Goal: Transaction & Acquisition: Book appointment/travel/reservation

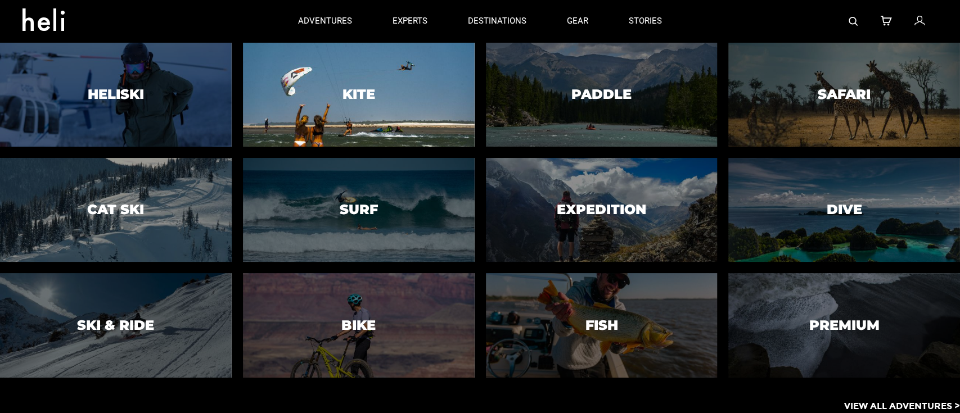
click at [370, 96] on h3 "Kite" at bounding box center [359, 94] width 33 height 15
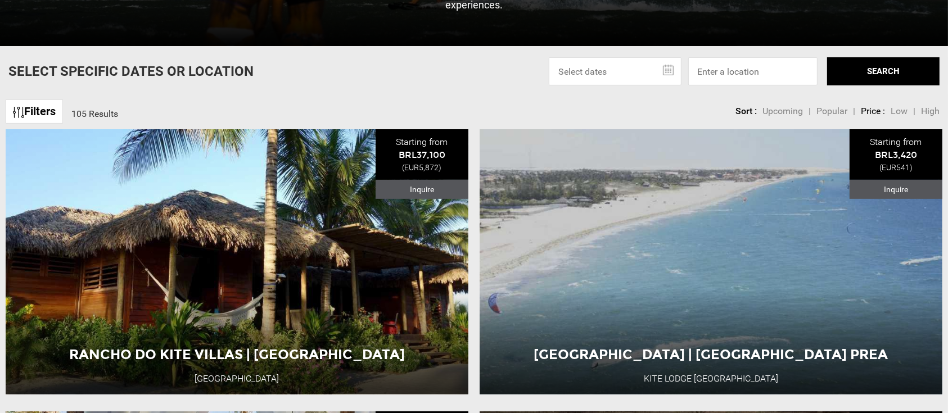
scroll to position [330, 0]
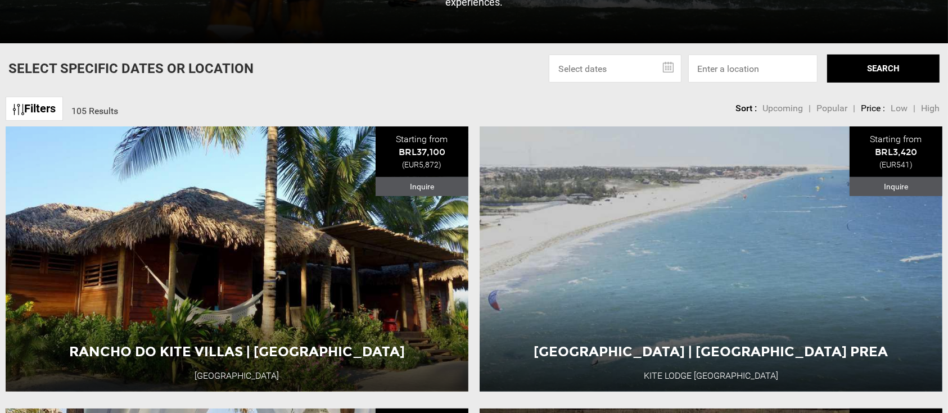
click at [38, 104] on link "Filters" at bounding box center [34, 109] width 57 height 24
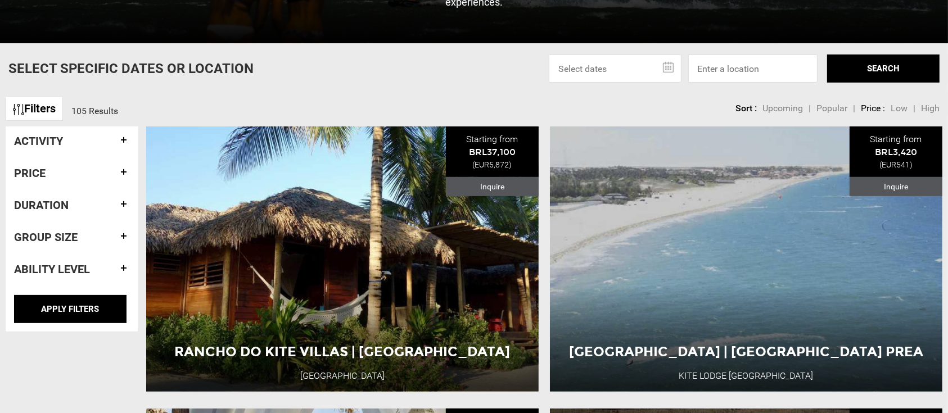
click at [34, 112] on link "Filters" at bounding box center [34, 109] width 57 height 24
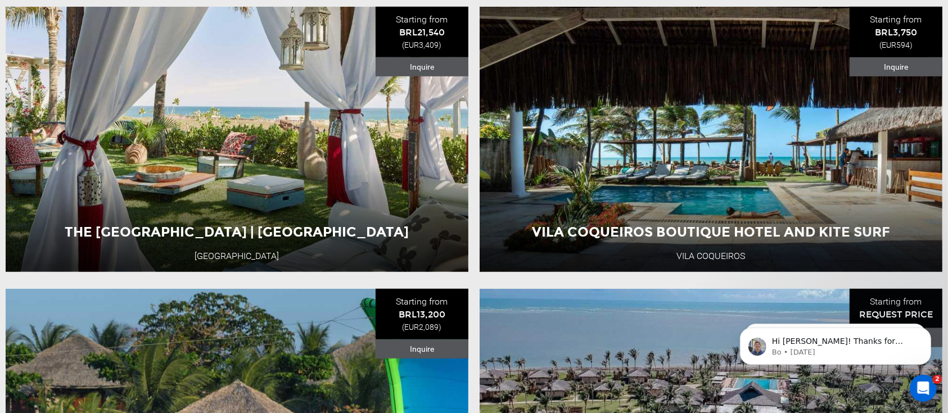
scroll to position [0, 0]
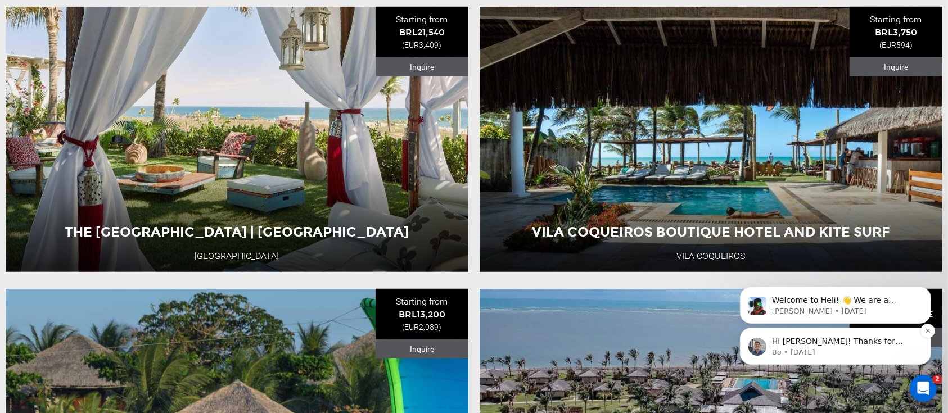
click at [877, 348] on p "Bo • [DATE]" at bounding box center [844, 352] width 145 height 10
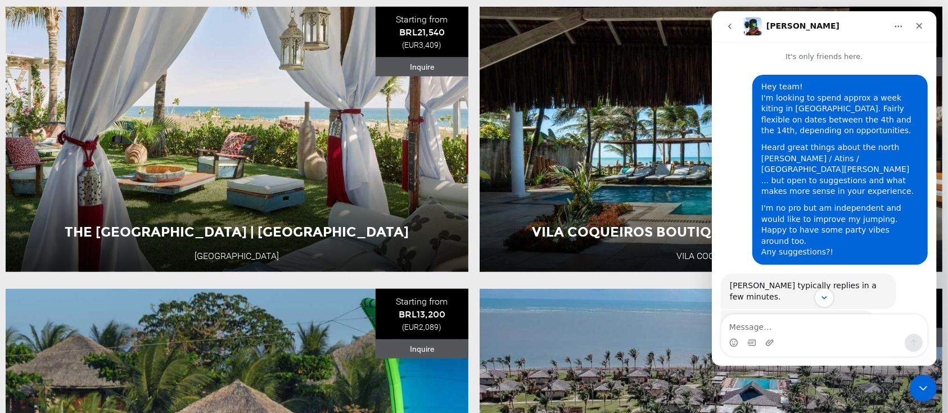
click at [919, 384] on icon "Close Intercom Messenger" at bounding box center [922, 387] width 13 height 13
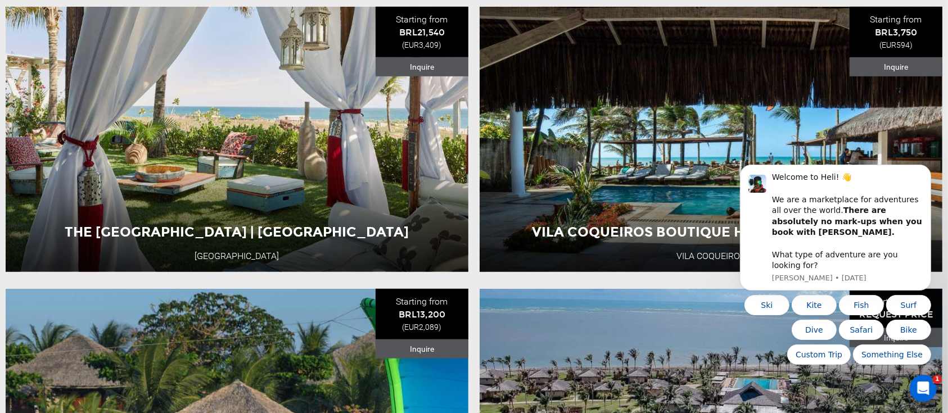
click at [922, 386] on icon "Open Intercom Messenger" at bounding box center [923, 388] width 19 height 19
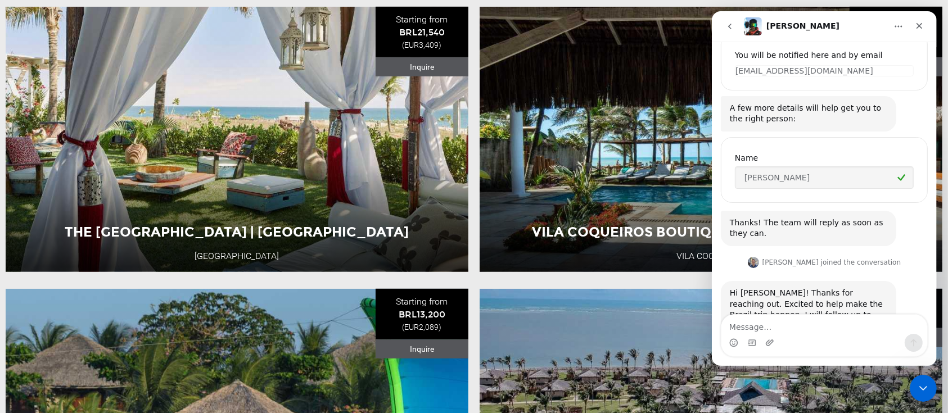
scroll to position [322, 0]
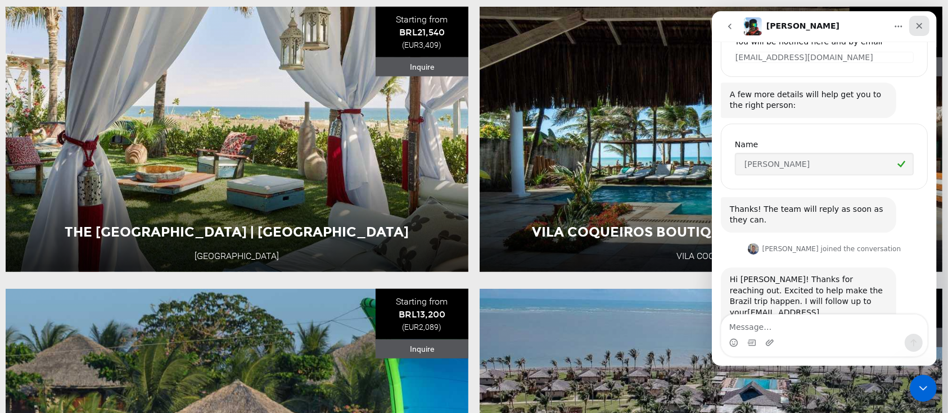
click at [921, 25] on icon "Close" at bounding box center [919, 25] width 9 height 9
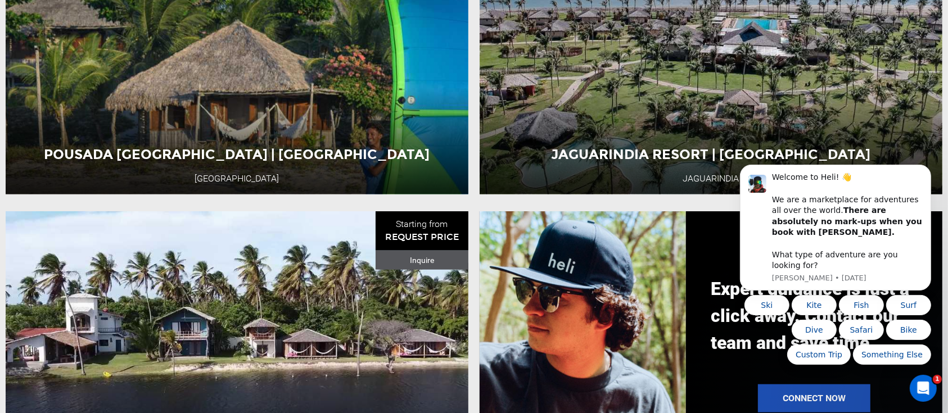
scroll to position [1093, 0]
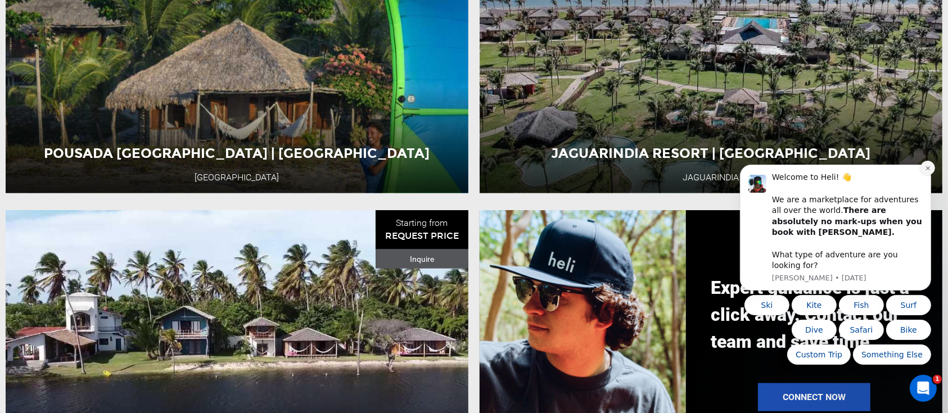
click at [925, 171] on icon "Dismiss notification" at bounding box center [928, 168] width 6 height 6
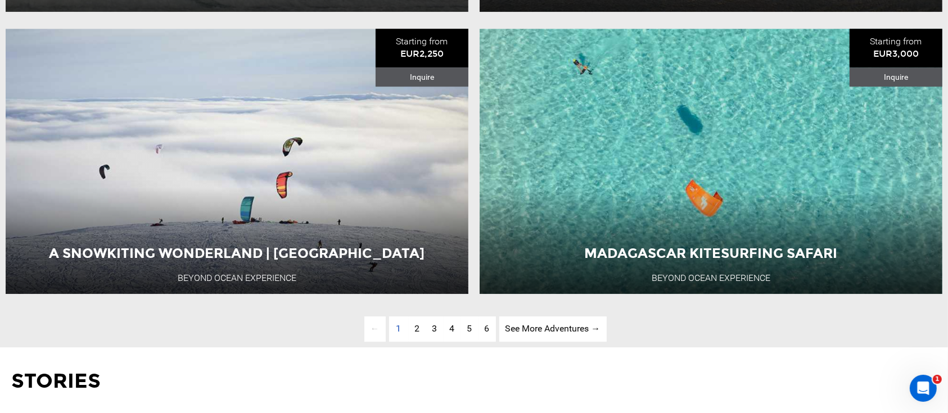
scroll to position [3268, 0]
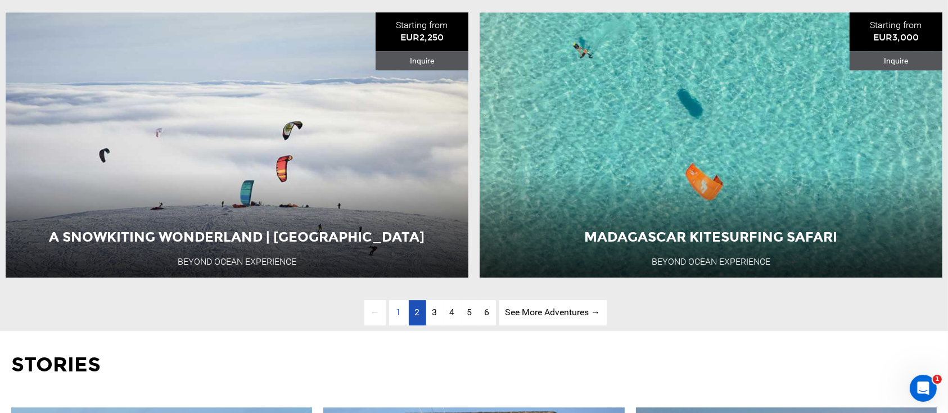
click at [415, 318] on span "2" at bounding box center [417, 312] width 5 height 11
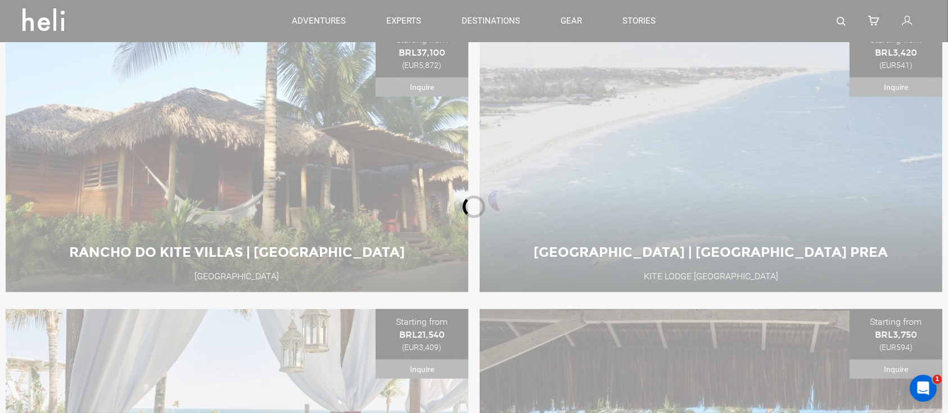
scroll to position [402, 0]
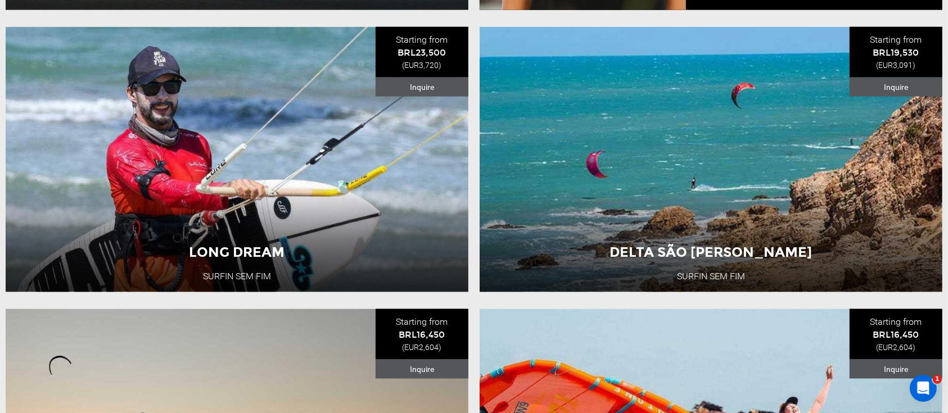
scroll to position [1584, 0]
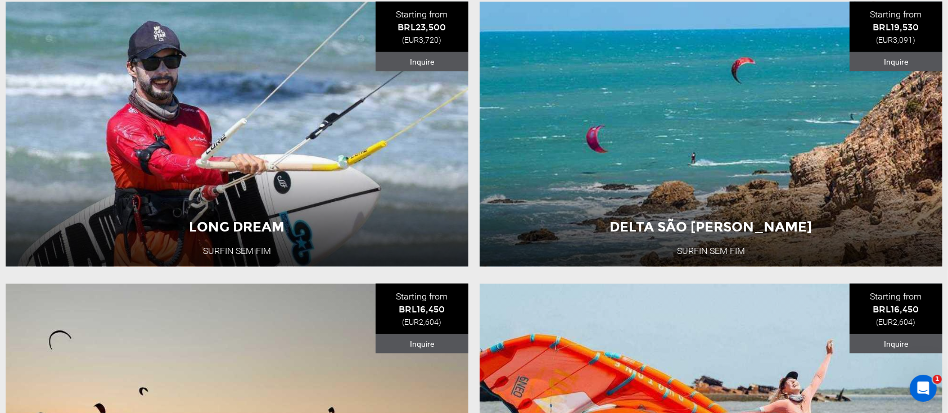
click at [471, 244] on li "Long Dream Surfin Sem Fim Starting from BRL23,500 (EUR3,720) Inquire Long Dream…" at bounding box center [237, 134] width 474 height 265
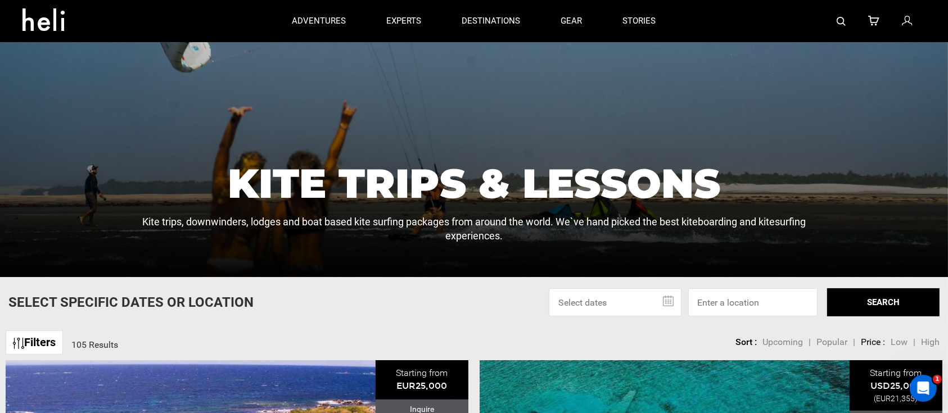
scroll to position [0, 0]
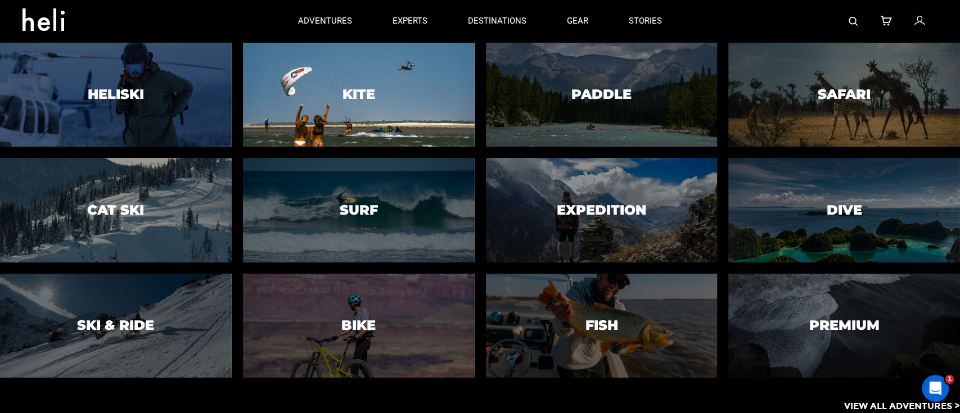
click at [387, 120] on div at bounding box center [359, 94] width 236 height 106
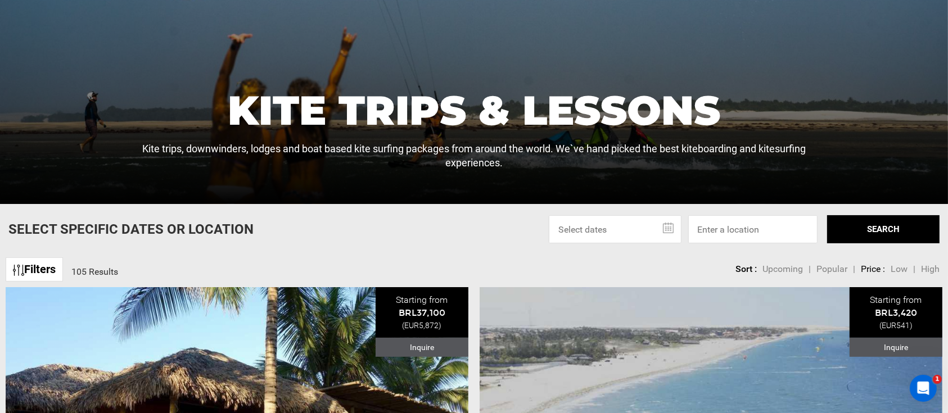
scroll to position [169, 0]
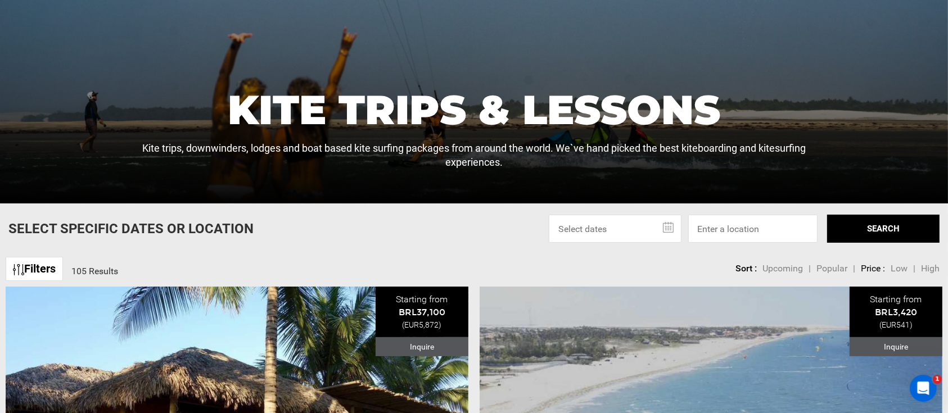
click at [39, 261] on link "Filters" at bounding box center [34, 269] width 57 height 24
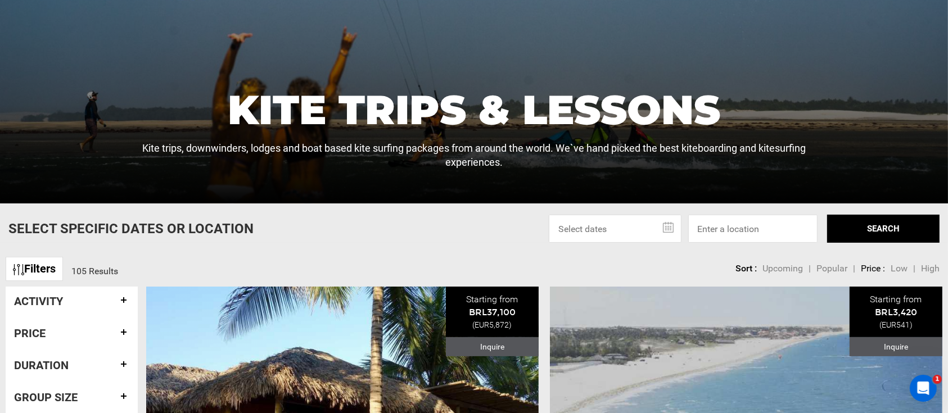
click at [281, 251] on div "Filters 105 Results sortby Sort Upcoming Popular Price: Low to High Price : Hig…" at bounding box center [474, 263] width 948 height 24
click at [739, 223] on input at bounding box center [752, 229] width 129 height 28
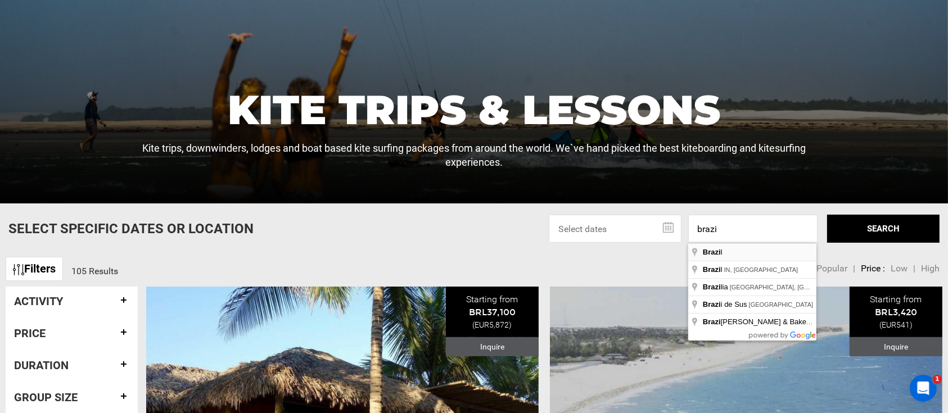
type input "[GEOGRAPHIC_DATA]"
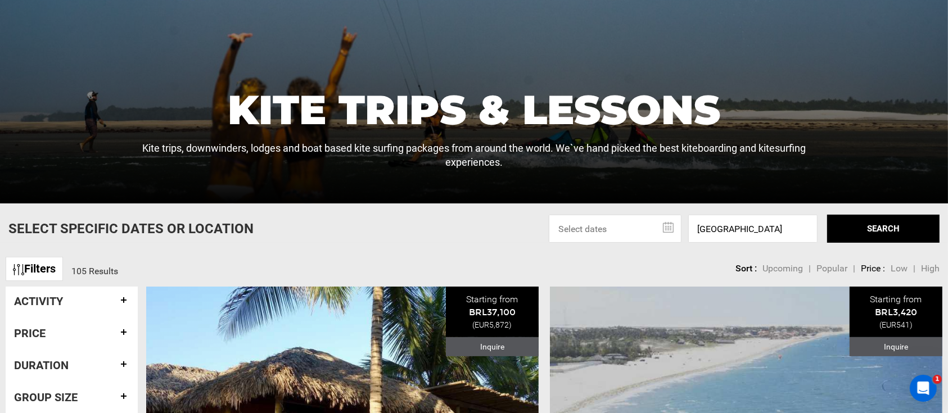
click at [881, 222] on button "SEARCH" at bounding box center [883, 229] width 112 height 28
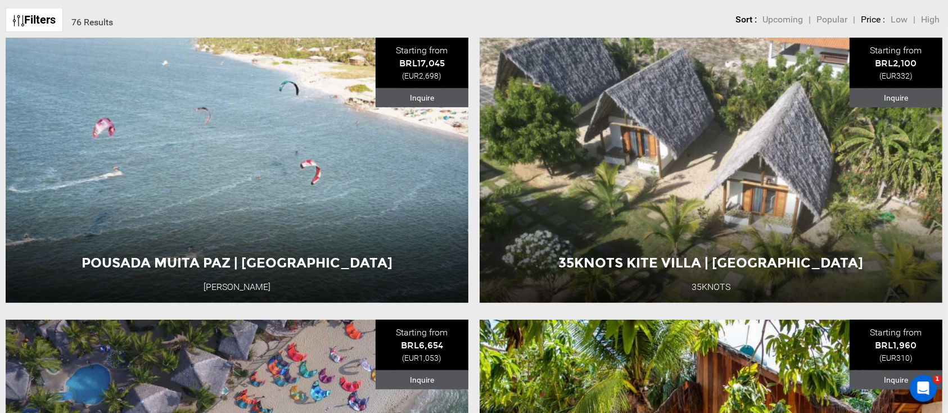
scroll to position [422, 0]
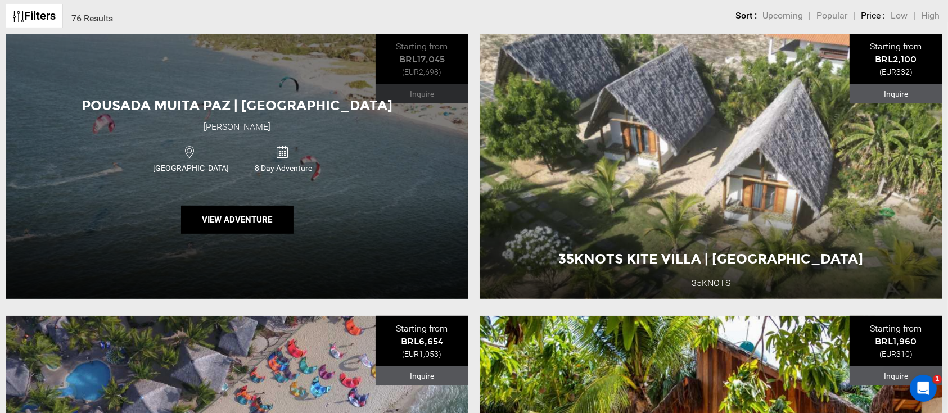
click at [305, 157] on div "8 Day Adventure" at bounding box center [283, 158] width 93 height 30
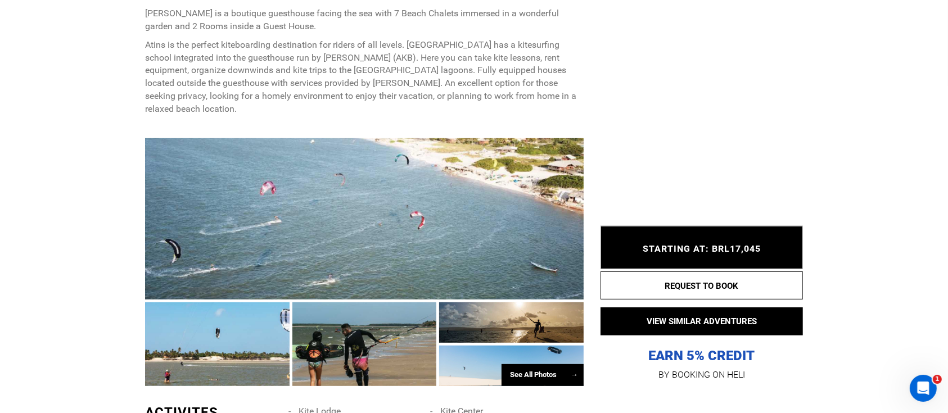
scroll to position [616, 0]
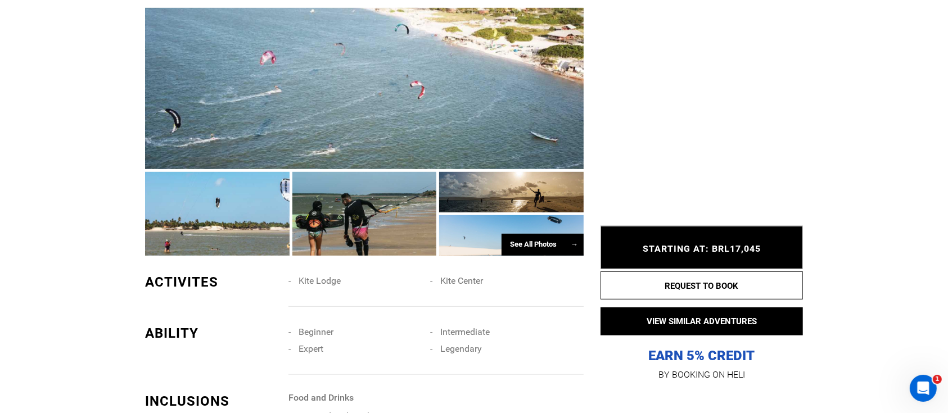
click at [278, 89] on div at bounding box center [364, 88] width 439 height 161
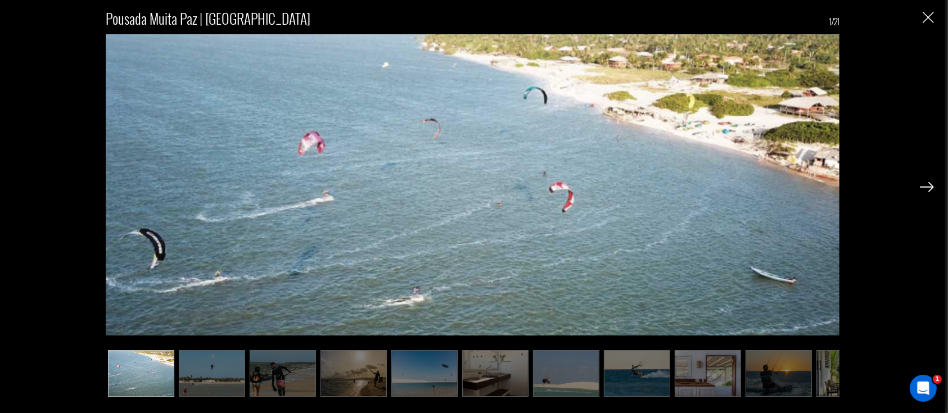
click at [186, 376] on img at bounding box center [212, 373] width 66 height 47
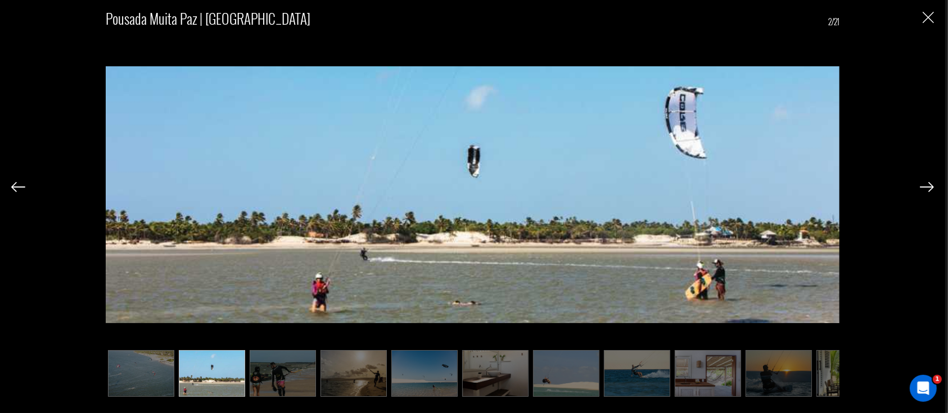
click at [285, 379] on img at bounding box center [283, 373] width 66 height 47
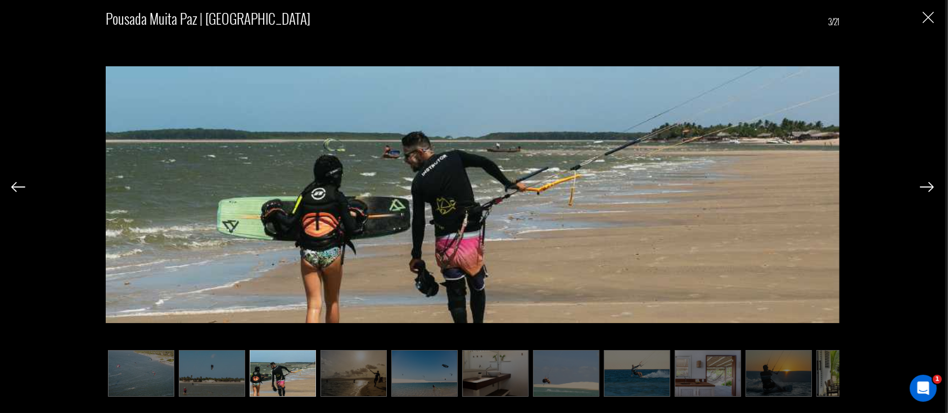
click at [359, 373] on img at bounding box center [354, 373] width 66 height 47
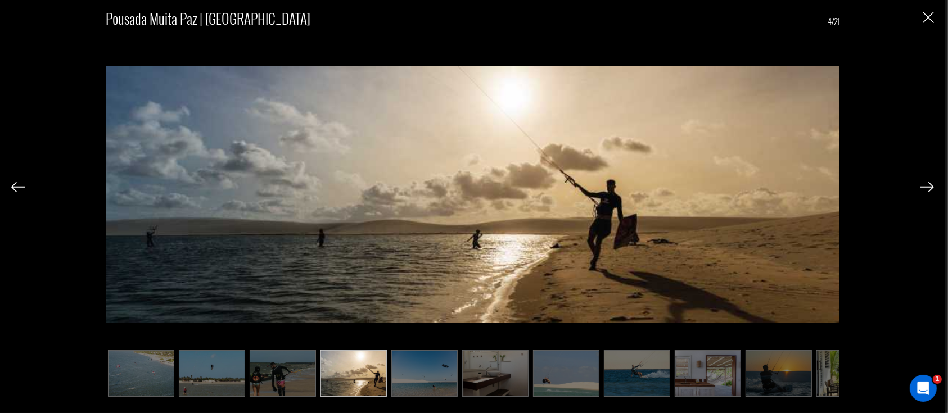
click at [422, 376] on img at bounding box center [424, 373] width 66 height 47
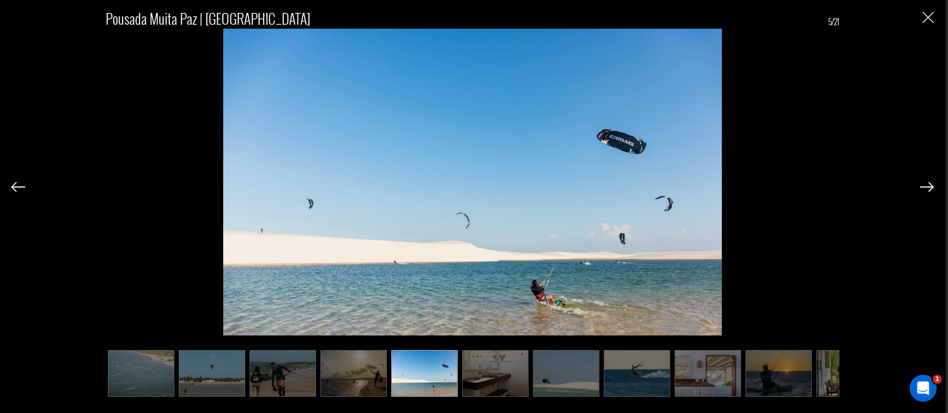
click at [508, 377] on img at bounding box center [495, 373] width 66 height 47
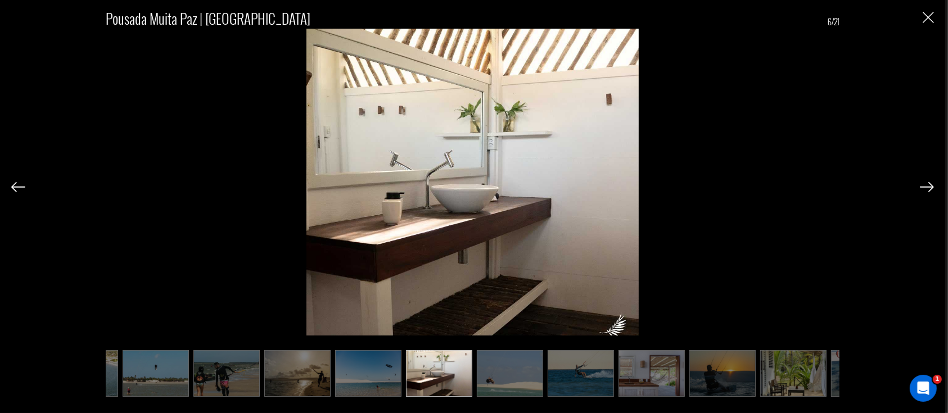
click at [514, 372] on img at bounding box center [510, 373] width 66 height 47
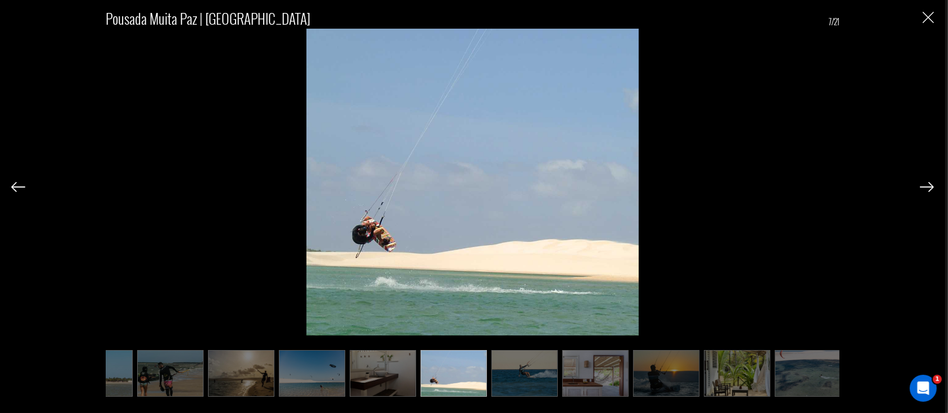
click at [538, 368] on img at bounding box center [525, 373] width 66 height 47
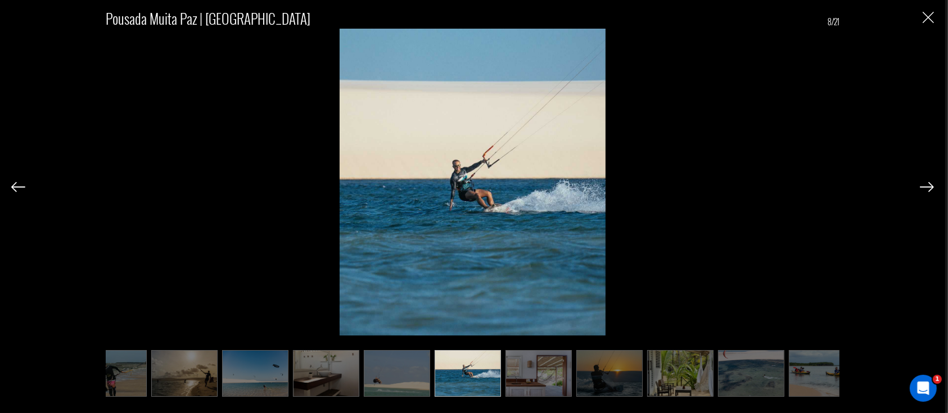
scroll to position [0, 169]
click at [572, 369] on ul at bounding box center [473, 373] width 734 height 47
click at [557, 368] on img at bounding box center [539, 373] width 66 height 47
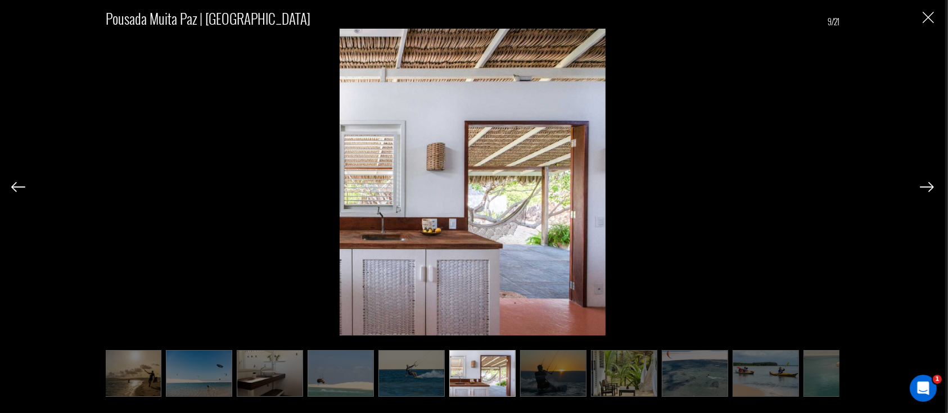
click at [576, 373] on img at bounding box center [553, 373] width 66 height 47
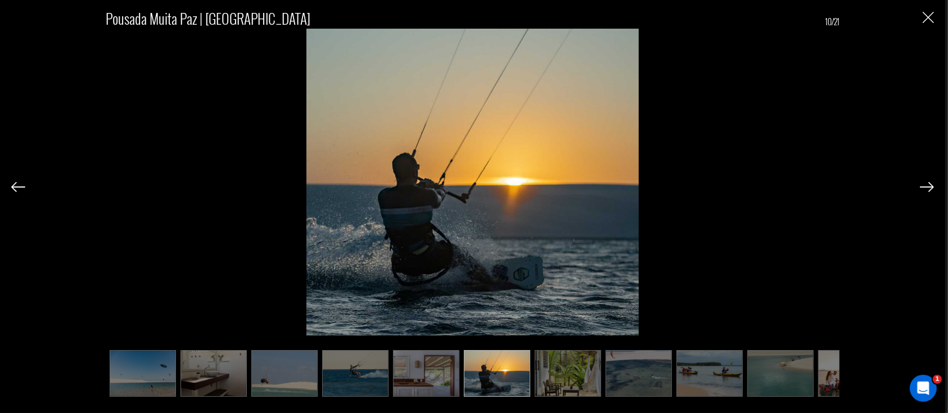
click at [577, 371] on img at bounding box center [568, 373] width 66 height 47
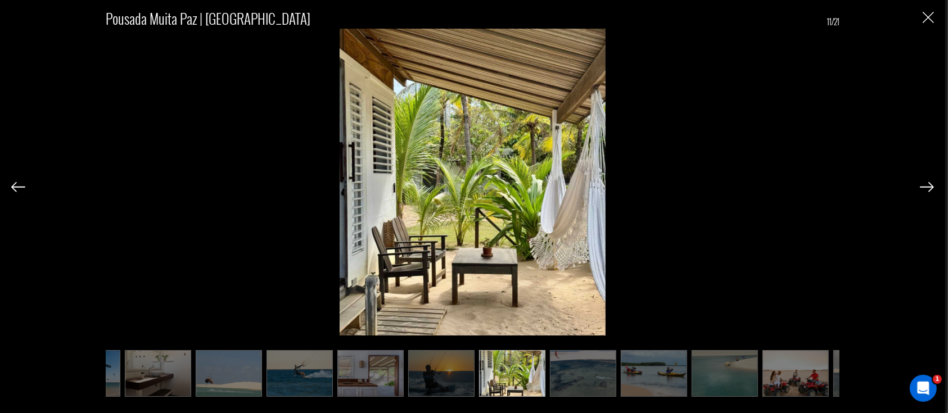
click at [594, 371] on img at bounding box center [583, 373] width 66 height 47
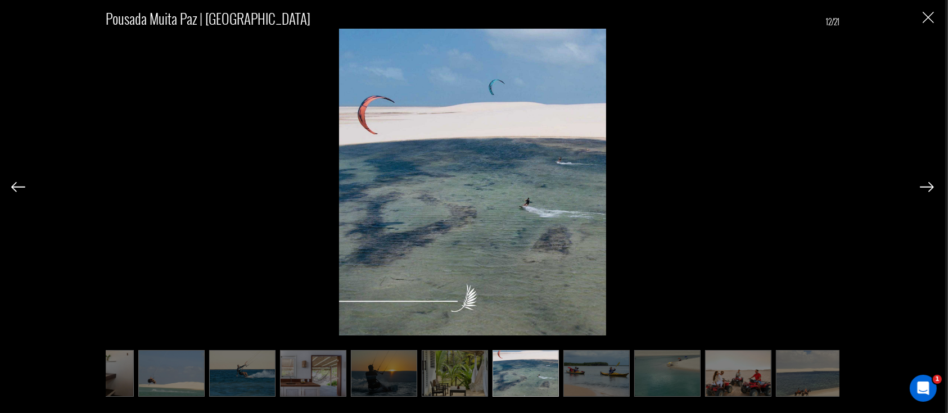
click at [614, 376] on img at bounding box center [597, 373] width 66 height 47
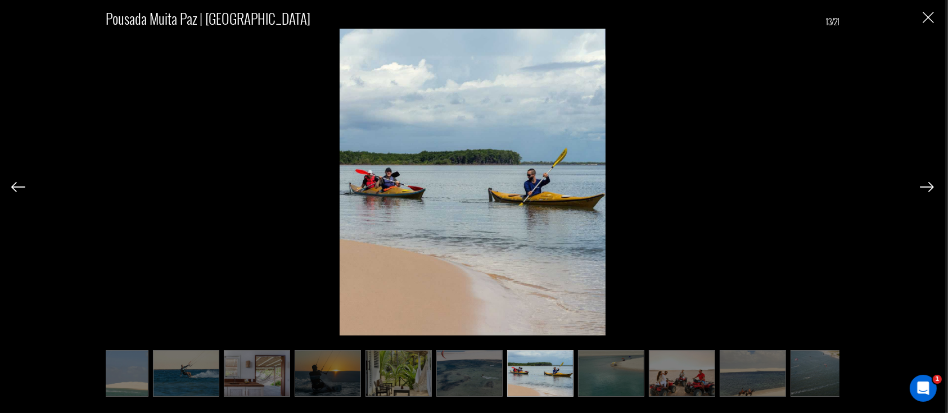
click at [631, 377] on img at bounding box center [611, 373] width 66 height 47
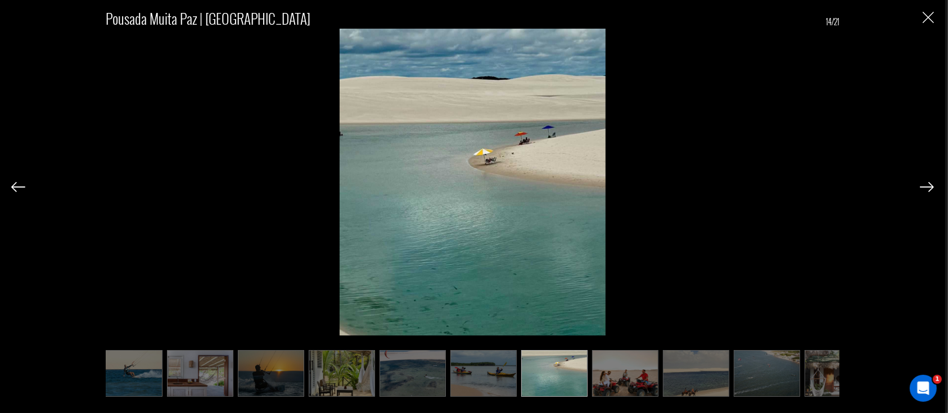
click at [631, 377] on img at bounding box center [625, 373] width 66 height 47
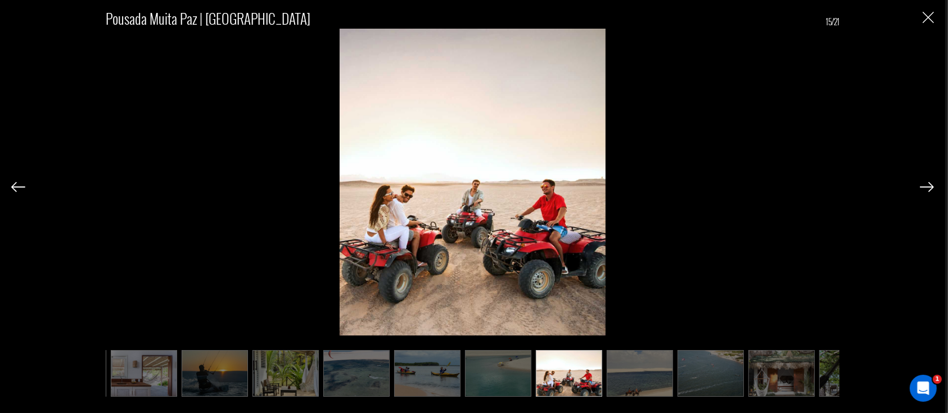
click at [628, 376] on img at bounding box center [640, 373] width 66 height 47
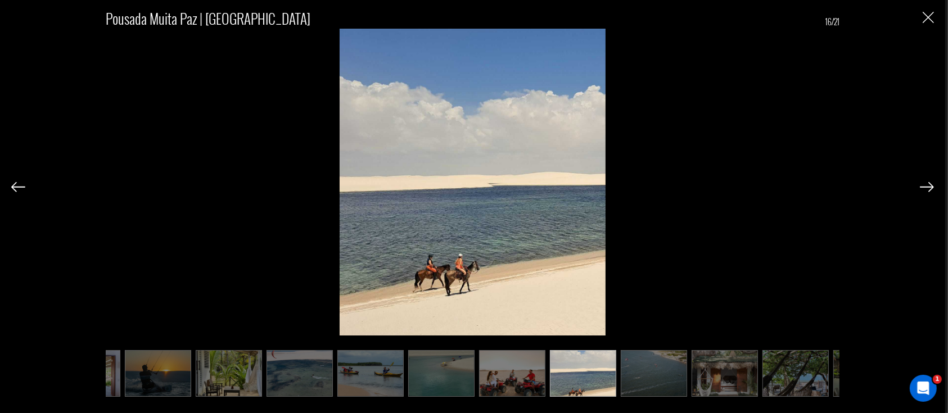
click at [661, 378] on img at bounding box center [654, 373] width 66 height 47
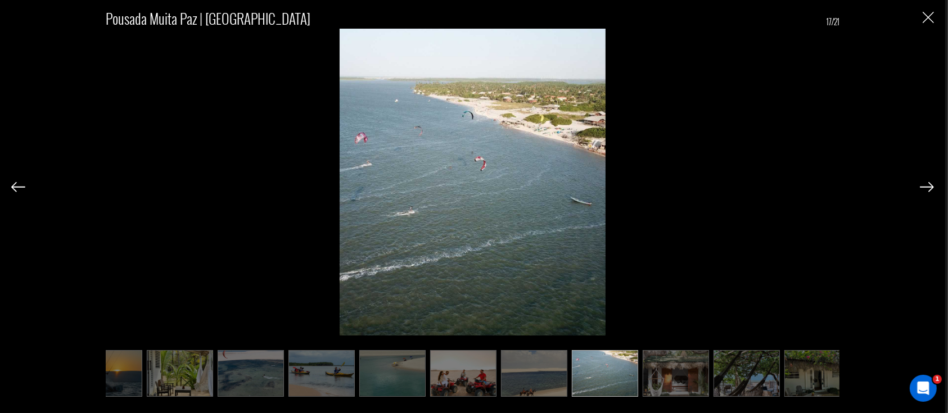
scroll to position [0, 677]
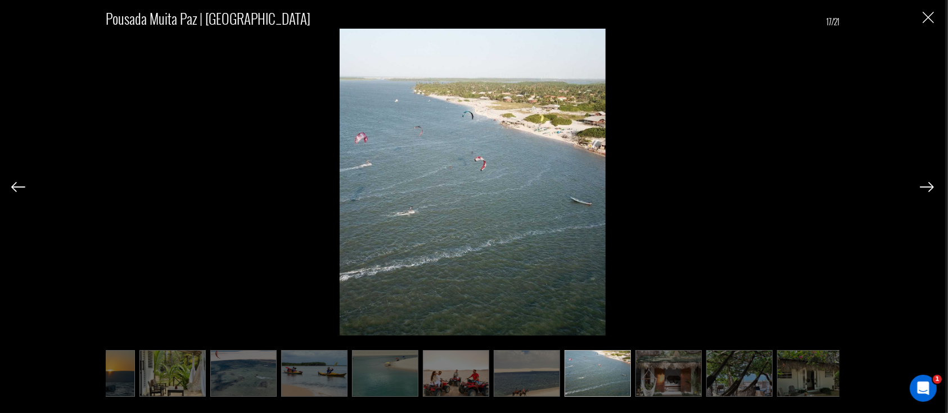
click at [661, 378] on img at bounding box center [669, 373] width 66 height 47
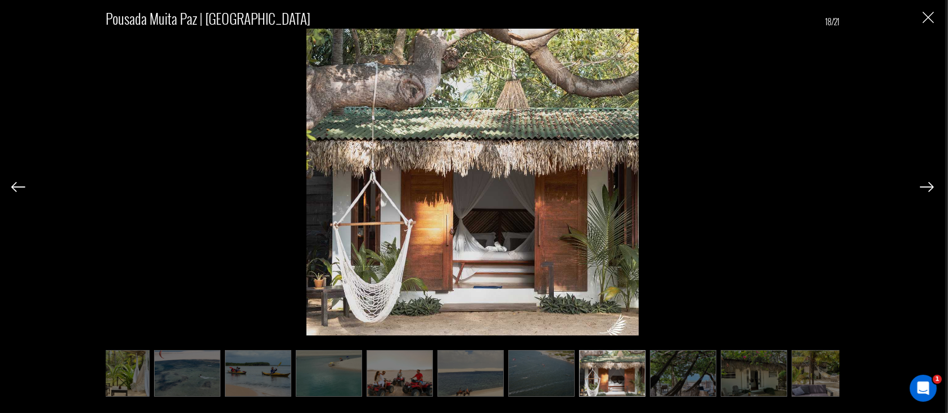
click at [698, 380] on img at bounding box center [683, 373] width 66 height 47
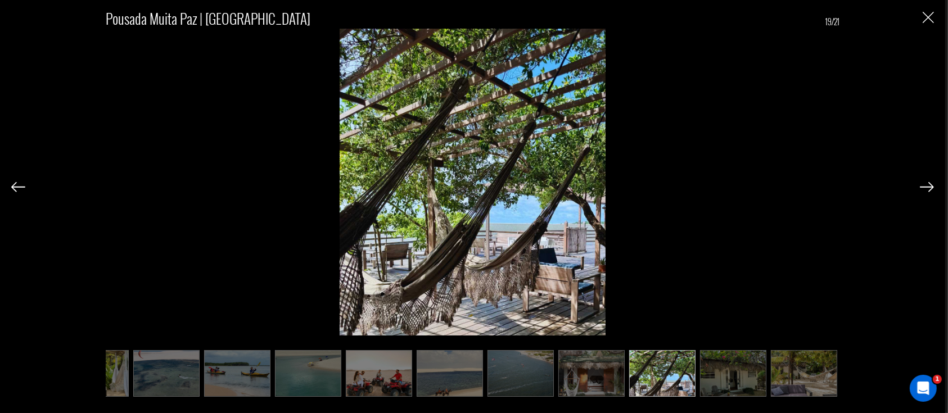
scroll to position [0, 754]
click at [700, 373] on img at bounding box center [733, 373] width 66 height 47
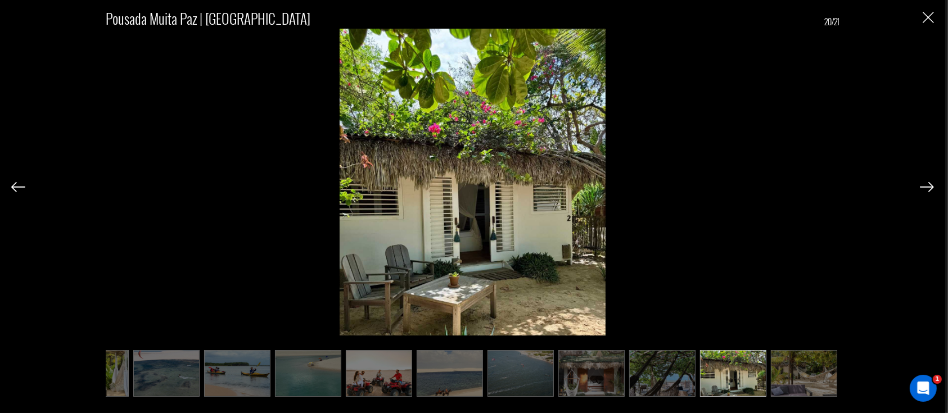
click at [781, 373] on img at bounding box center [804, 373] width 66 height 47
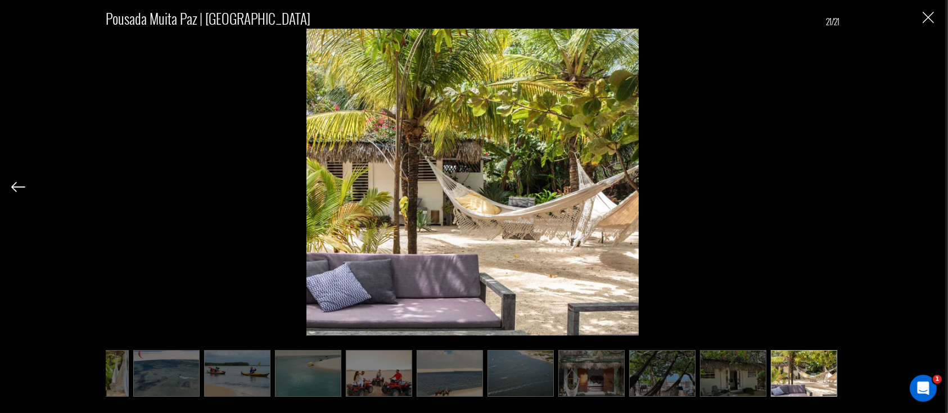
click at [928, 19] on img "Close" at bounding box center [928, 17] width 11 height 11
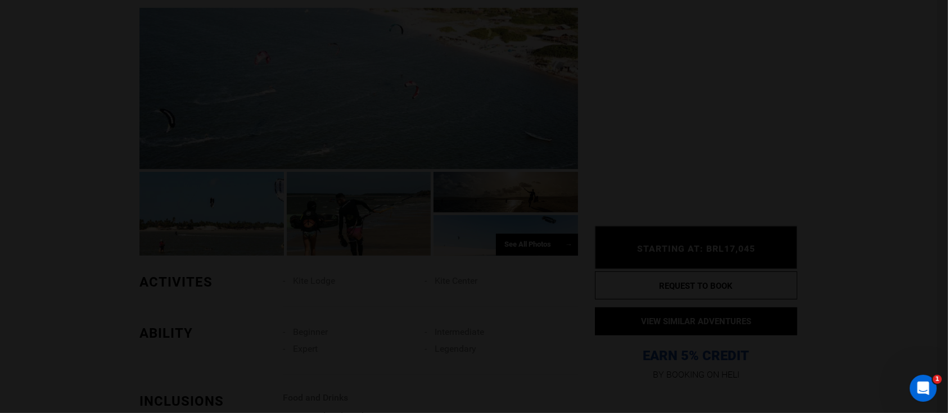
scroll to position [0, 0]
